Goal: Information Seeking & Learning: Learn about a topic

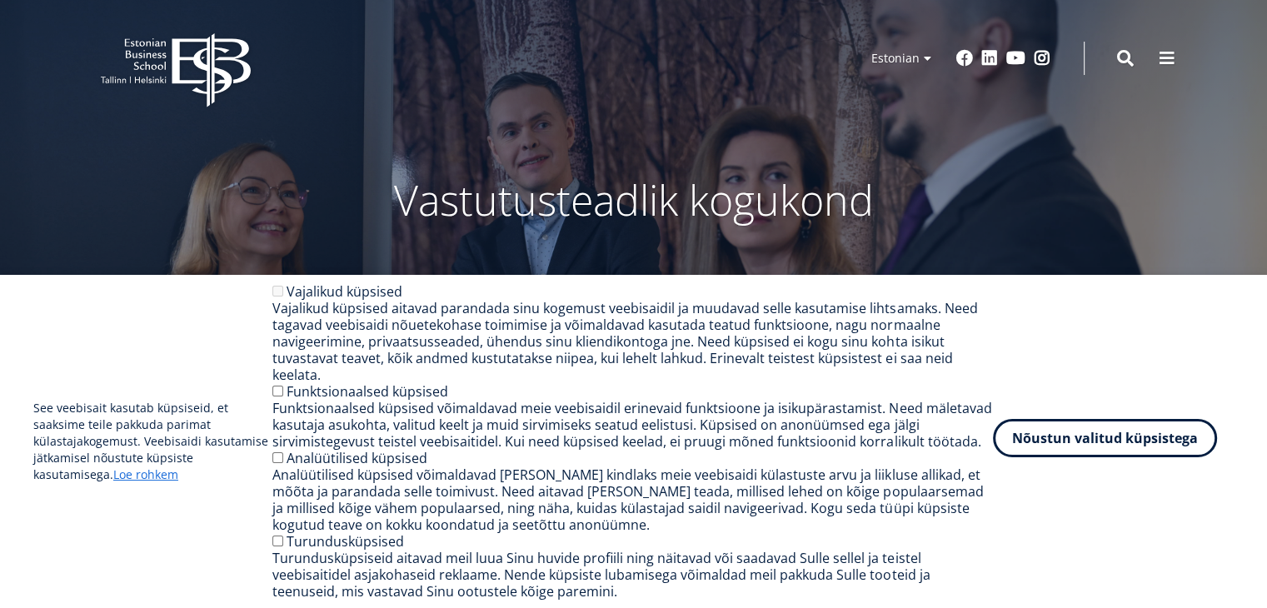
click at [1093, 450] on button "Nõustun valitud küpsistega" at bounding box center [1105, 438] width 224 height 38
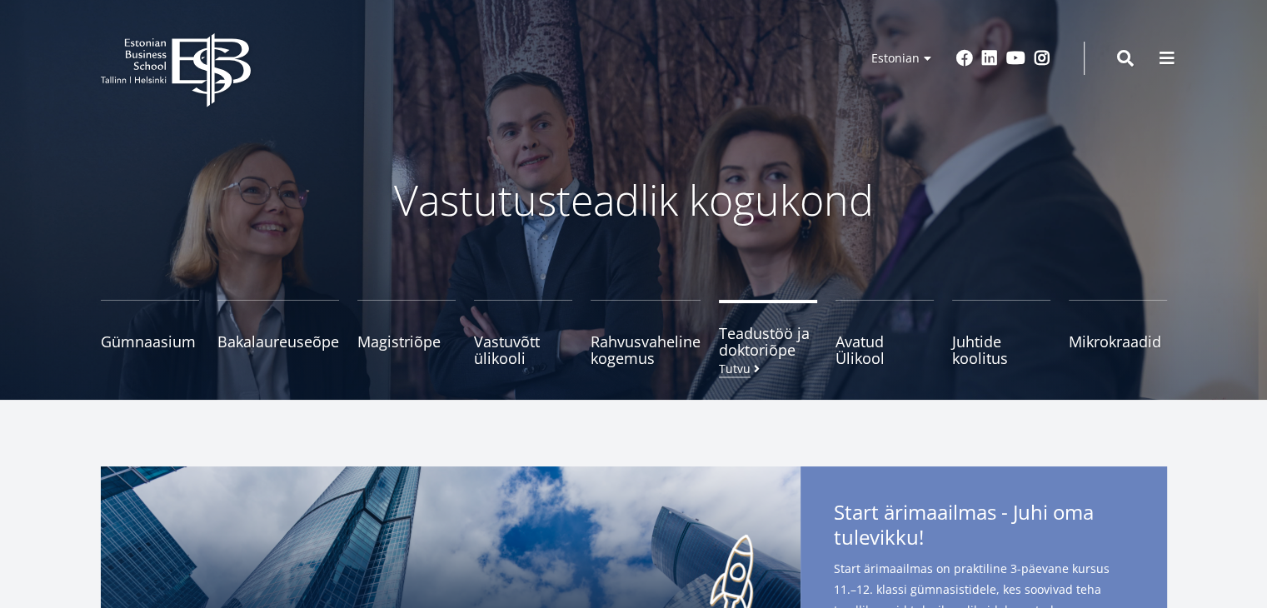
click at [748, 349] on span "Teadustöö ja doktoriõpe Tutvu" at bounding box center [768, 341] width 98 height 33
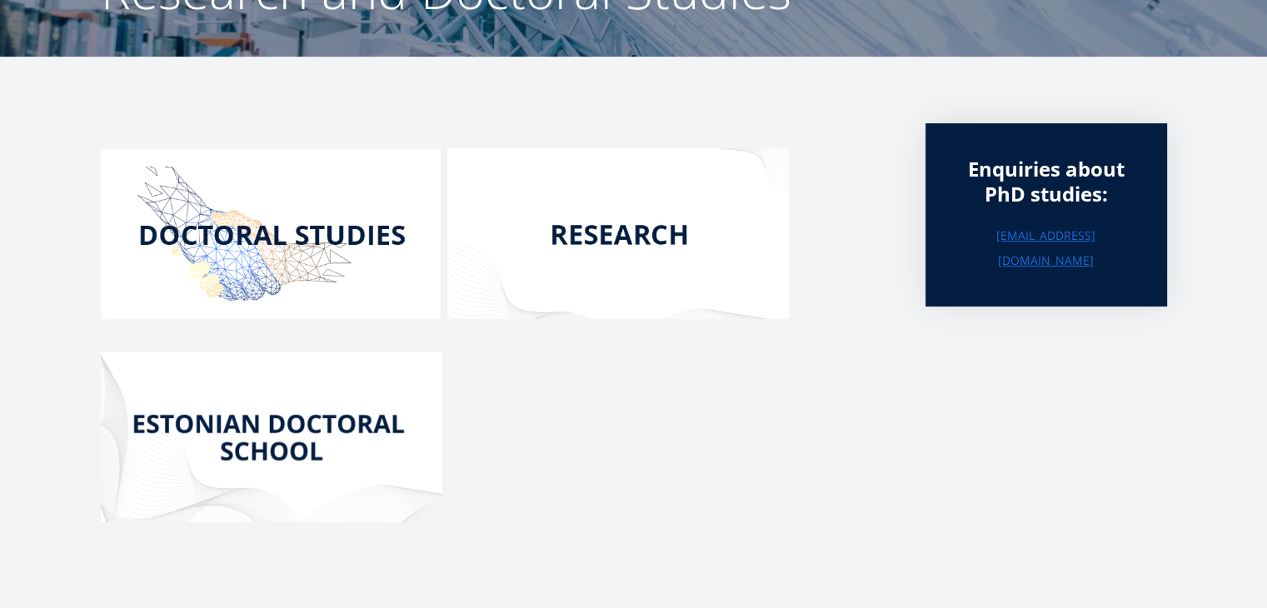
scroll to position [303, 0]
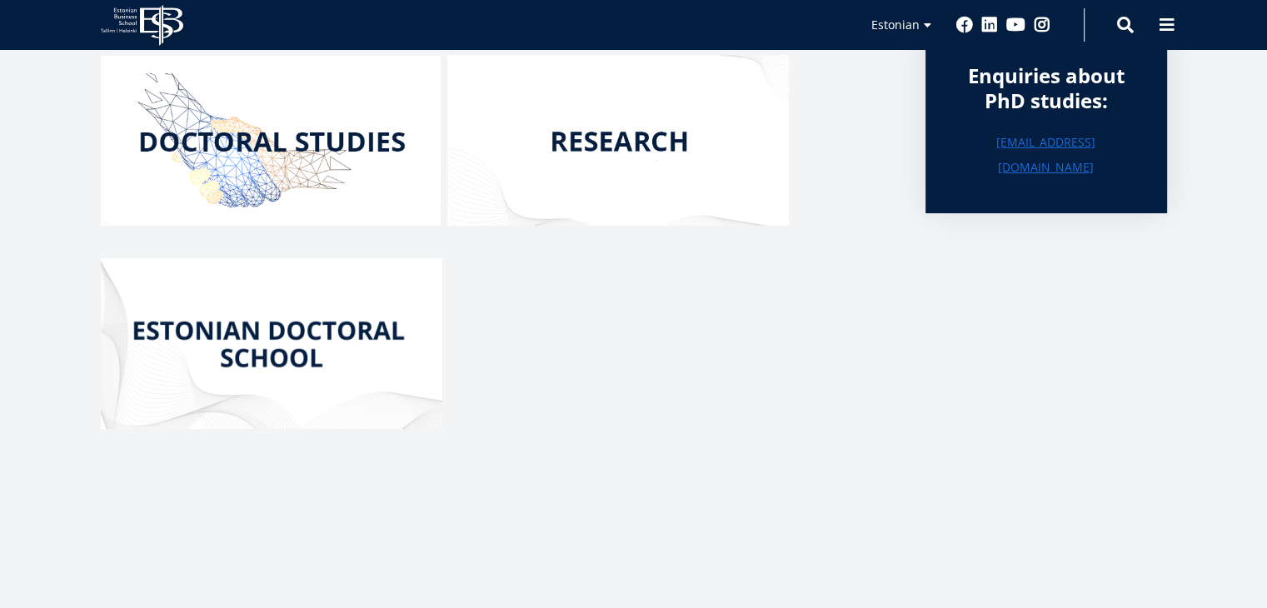
click at [650, 147] on img at bounding box center [617, 140] width 341 height 171
